Goal: Task Accomplishment & Management: Manage account settings

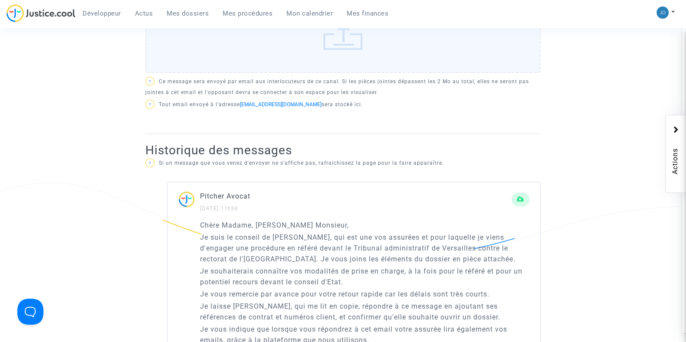
scroll to position [421, 0]
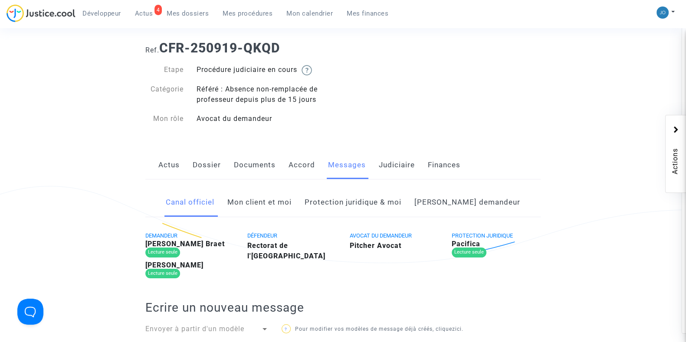
scroll to position [36, 0]
click at [464, 191] on link "[PERSON_NAME] demandeur" at bounding box center [467, 203] width 106 height 29
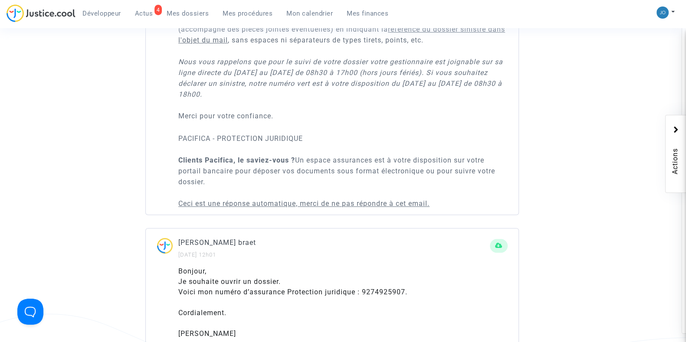
scroll to position [675, 0]
